Goal: Task Accomplishment & Management: Use online tool/utility

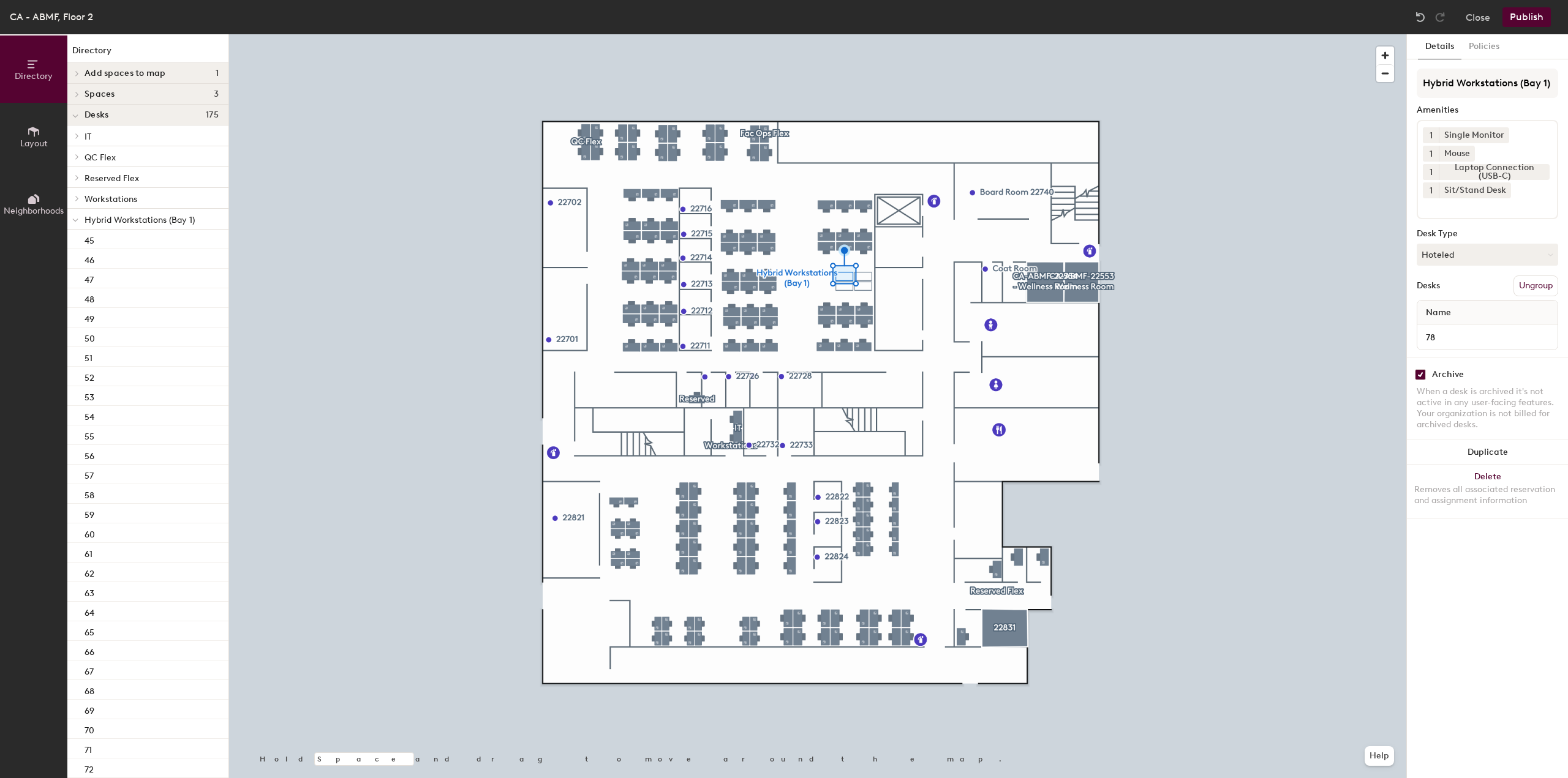
click at [824, 34] on div at bounding box center [817, 34] width 1177 height 0
click at [1420, 372] on input "checkbox" at bounding box center [1420, 375] width 11 height 11
checkbox input "false"
click at [1417, 371] on input "checkbox" at bounding box center [1420, 375] width 11 height 11
checkbox input "false"
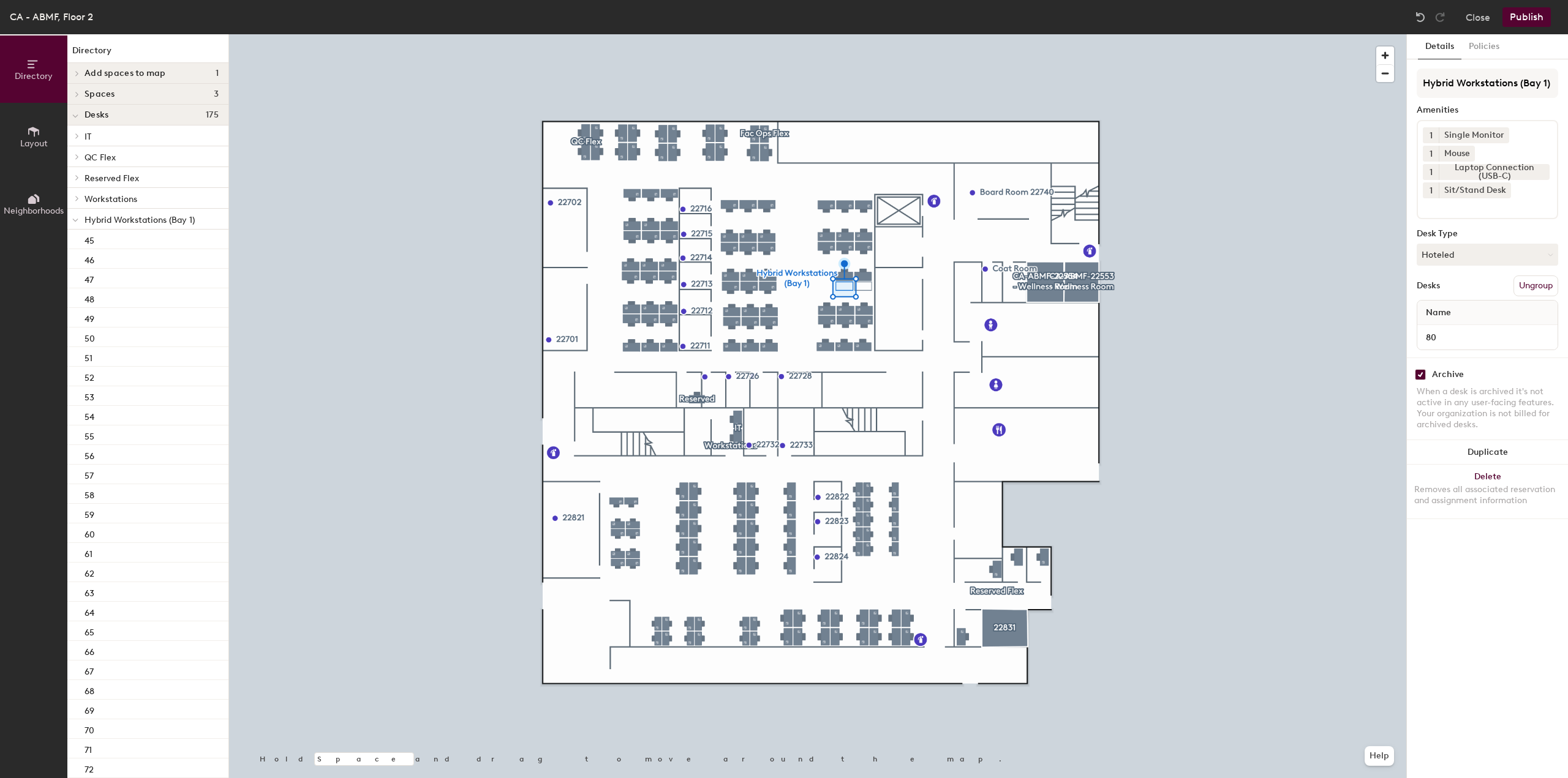
click at [1422, 372] on input "checkbox" at bounding box center [1420, 375] width 11 height 11
checkbox input "false"
click at [865, 34] on div at bounding box center [817, 34] width 1177 height 0
click at [1419, 369] on input "checkbox" at bounding box center [1420, 375] width 11 height 11
checkbox input "false"
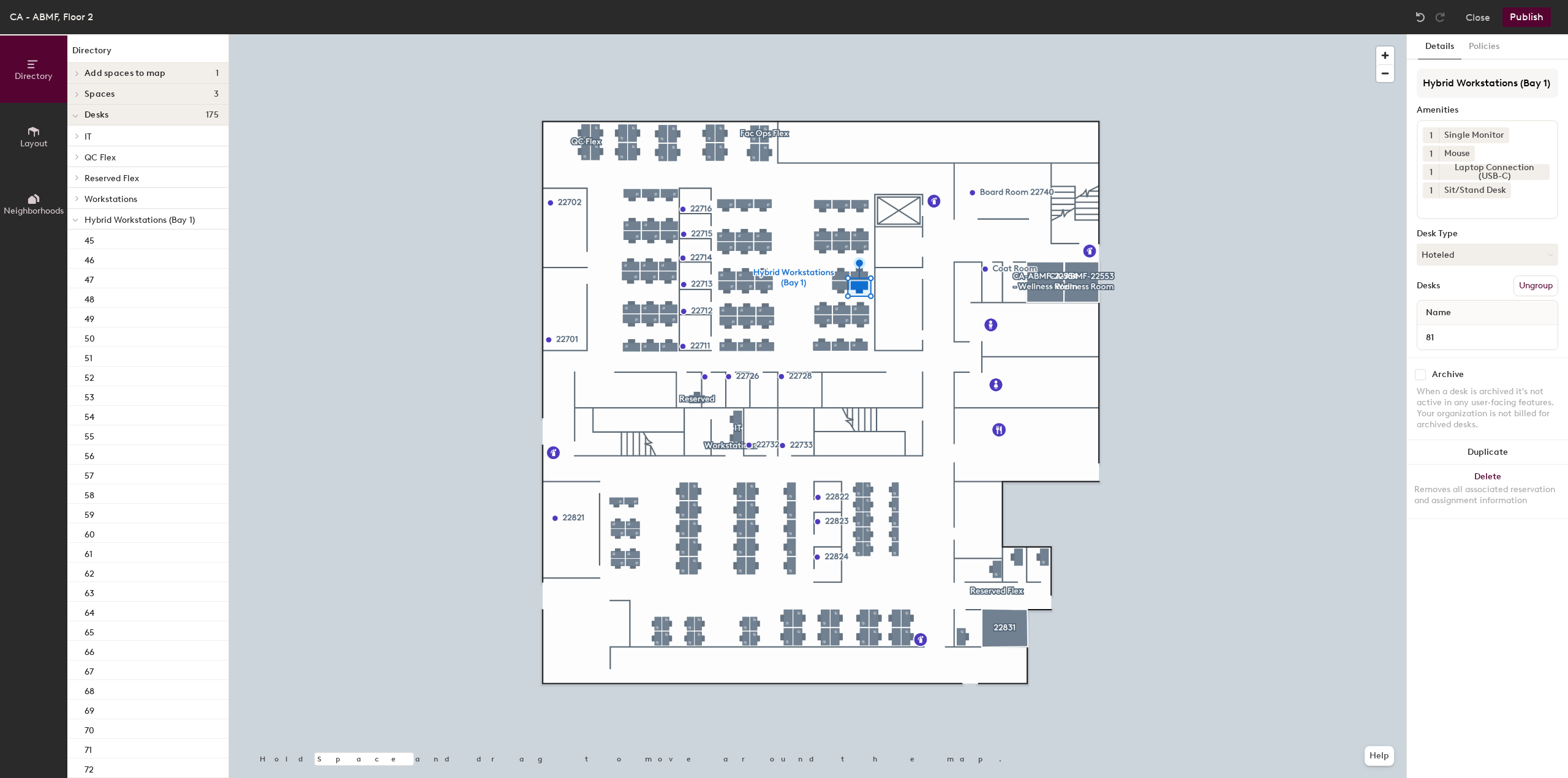
click at [1523, 22] on button "Publish" at bounding box center [1526, 17] width 48 height 19
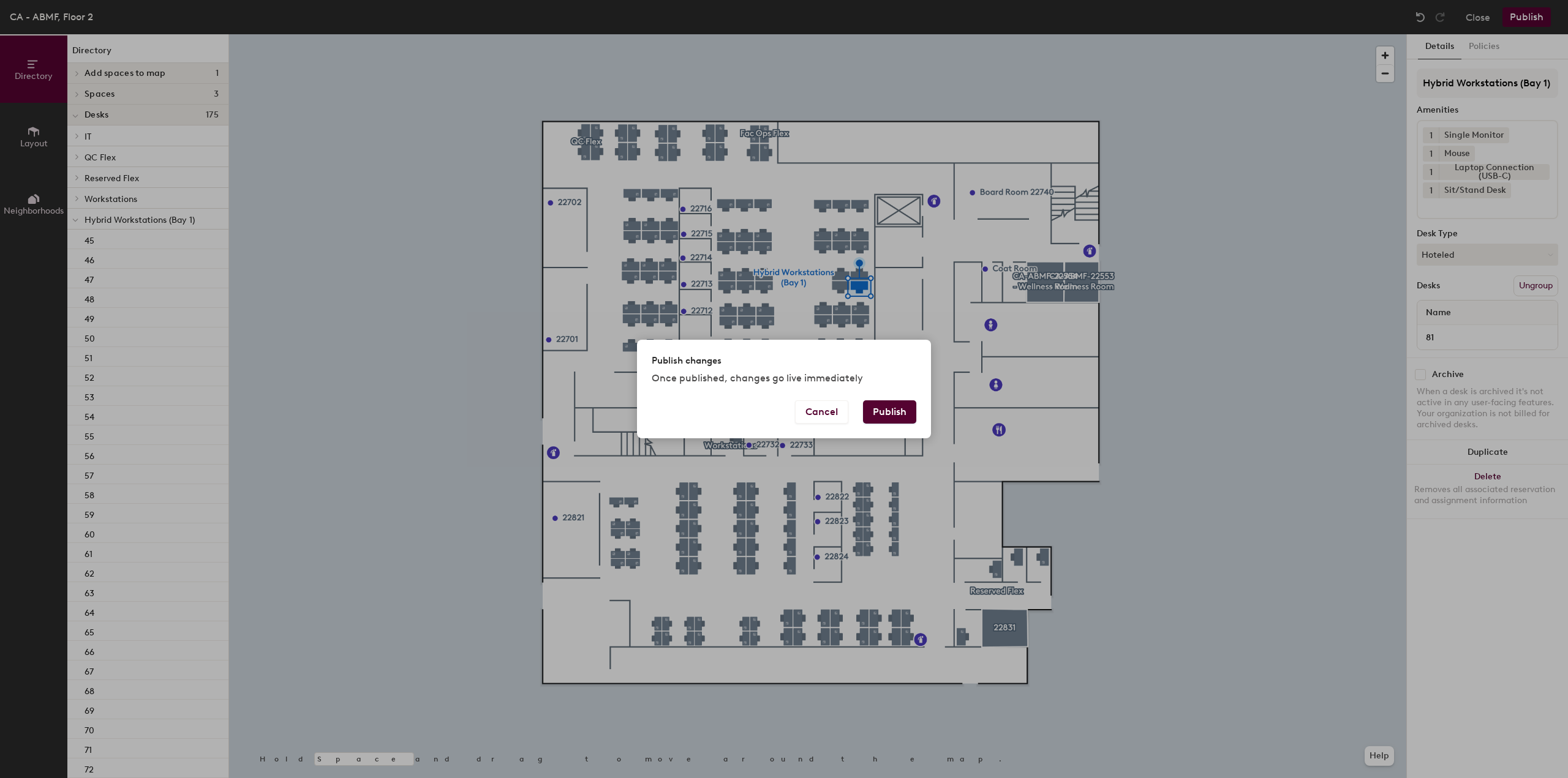
click at [910, 416] on button "Publish" at bounding box center [889, 412] width 53 height 23
